Goal: Transaction & Acquisition: Purchase product/service

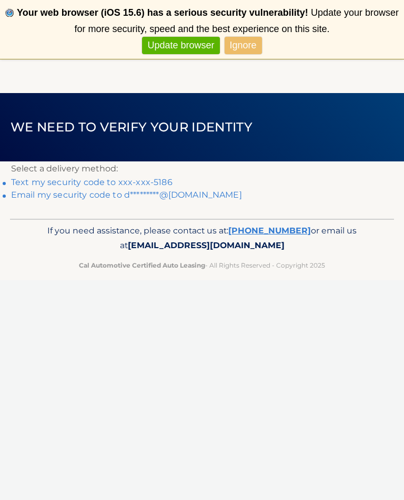
click at [106, 184] on link "Text my security code to xxx-xxx-5186" at bounding box center [92, 182] width 162 height 10
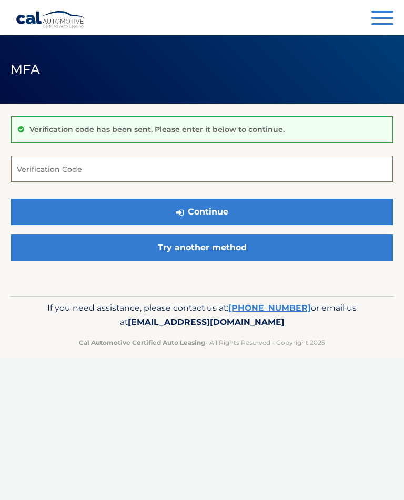
click at [65, 170] on input "Verification Code" at bounding box center [202, 169] width 382 height 26
type input "830567"
click at [236, 211] on button "Continue" at bounding box center [202, 212] width 382 height 26
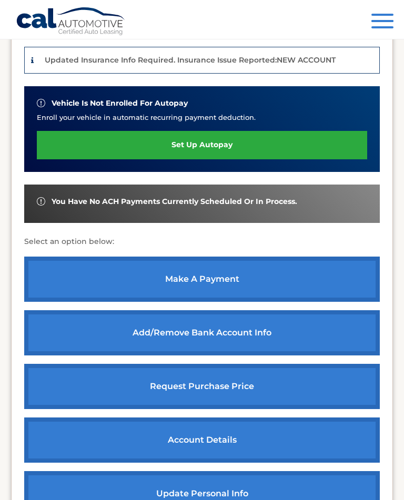
scroll to position [324, 0]
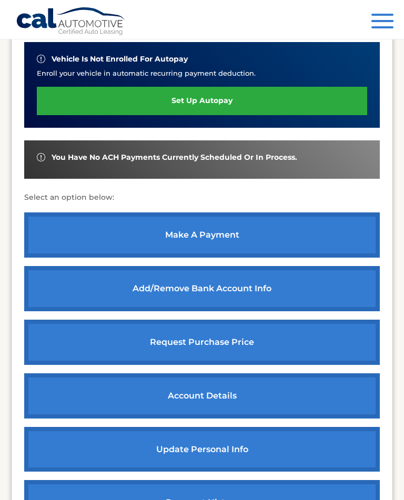
click at [216, 236] on link "make a payment" at bounding box center [202, 235] width 356 height 45
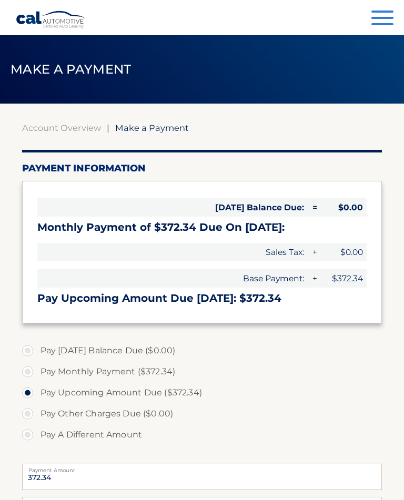
select select "YzA3MmQ1MWMtYmY5NC00MTY5LTk3YjQtMWJmMTFhMjM5YWU4"
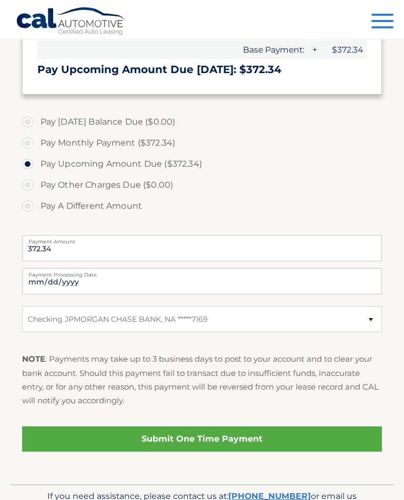
scroll to position [253, 0]
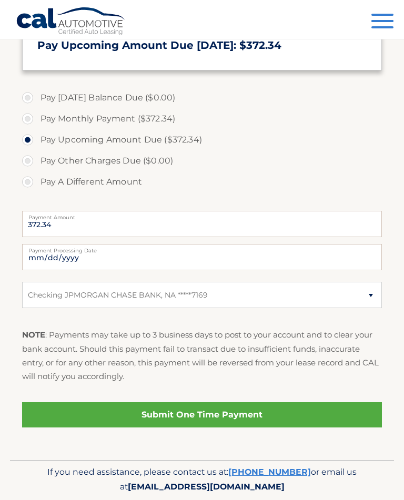
click at [242, 415] on link "Submit One Time Payment" at bounding box center [202, 414] width 360 height 25
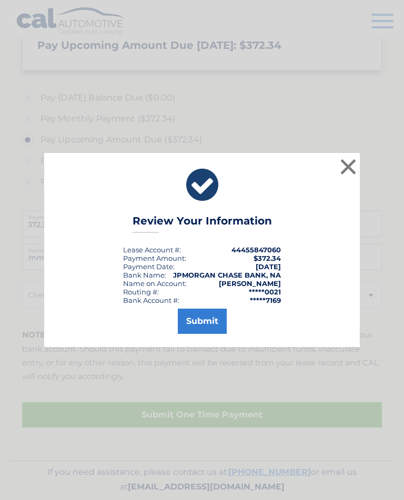
click at [215, 334] on button "Submit" at bounding box center [202, 321] width 49 height 25
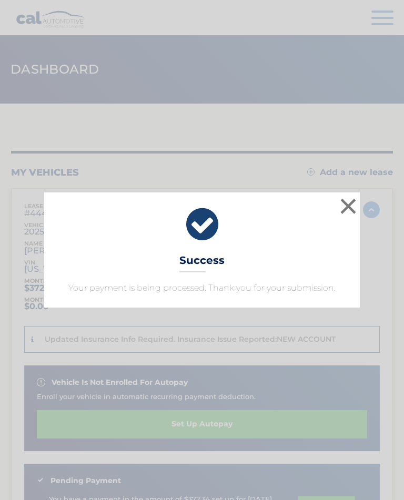
click at [350, 209] on button "×" at bounding box center [348, 206] width 21 height 21
